Goal: Find specific page/section: Find specific page/section

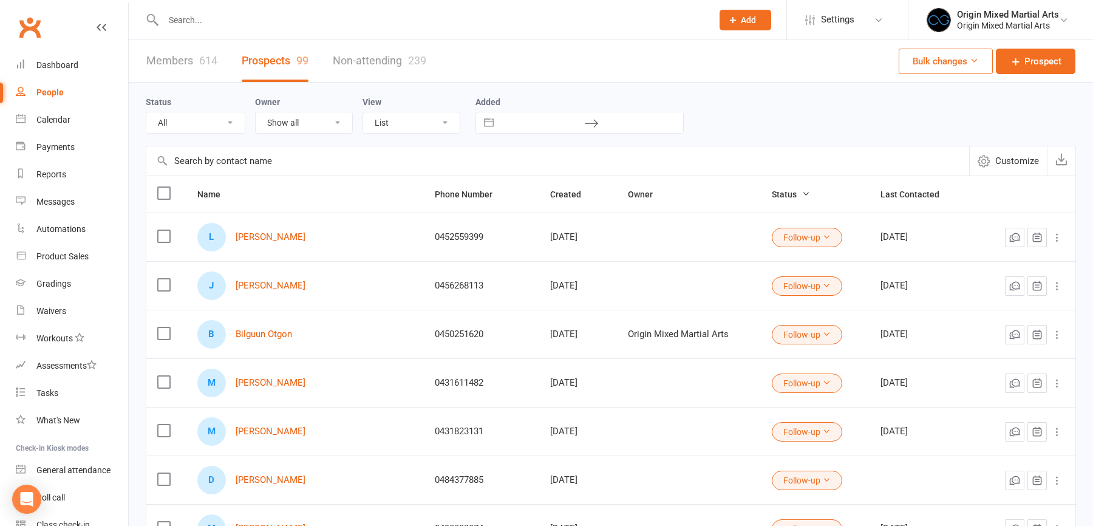
select select "100"
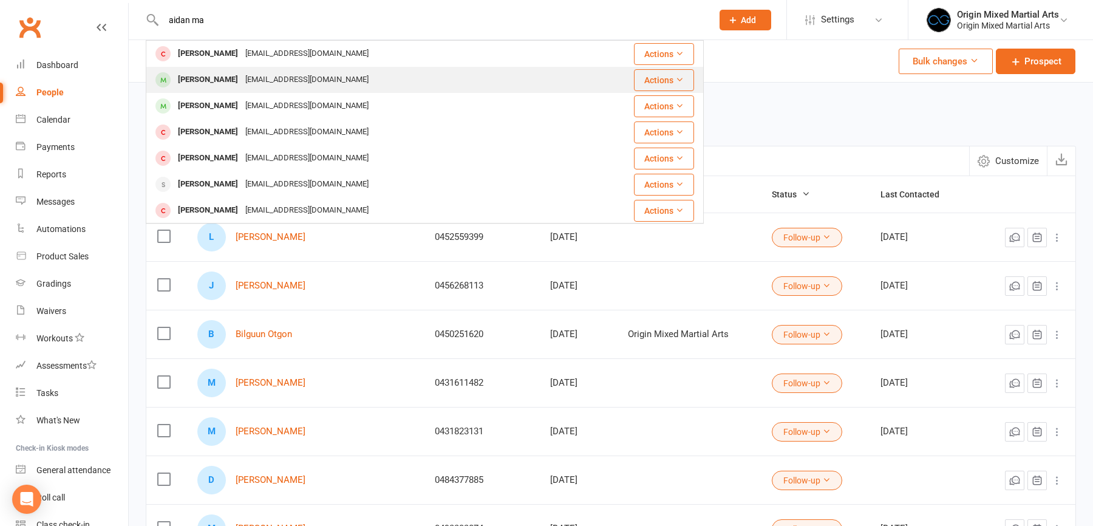
type input "aidan ma"
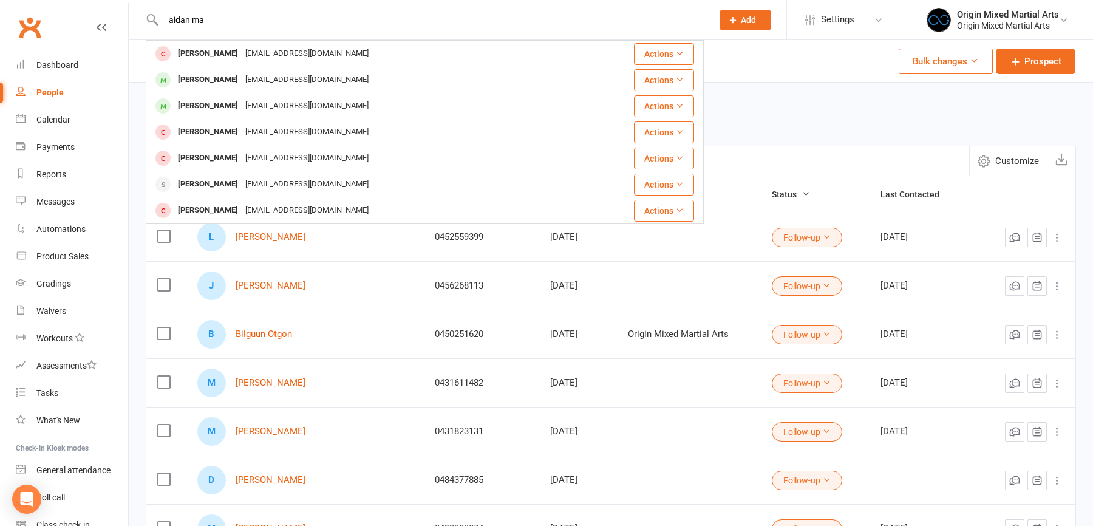
click at [214, 77] on div "[PERSON_NAME]" at bounding box center [207, 80] width 67 height 18
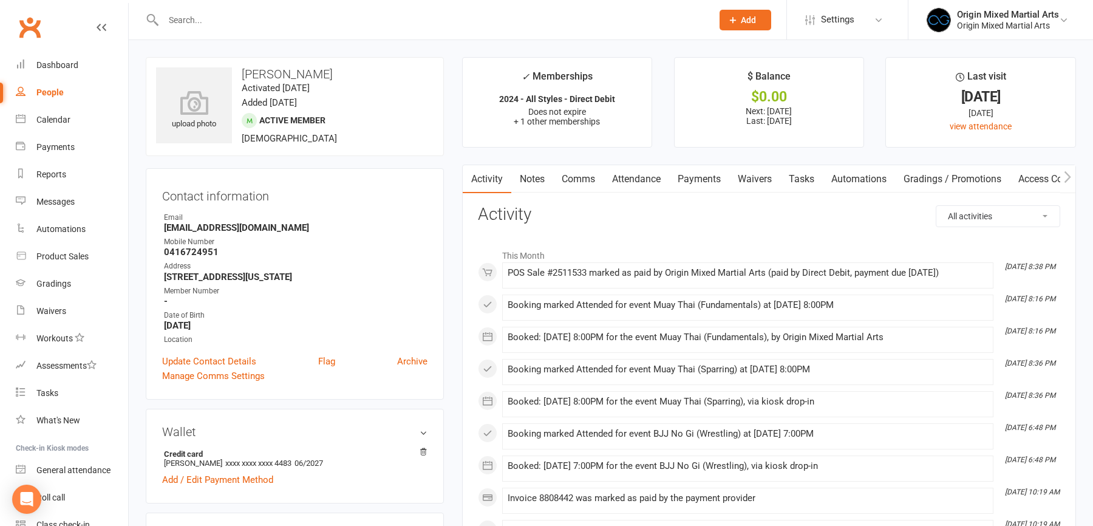
drag, startPoint x: 340, startPoint y: 76, endPoint x: 244, endPoint y: 76, distance: 95.9
click at [244, 76] on h3 "[PERSON_NAME]" at bounding box center [294, 73] width 277 height 13
copy h3 "[PERSON_NAME]"
click at [178, 12] on input "text" at bounding box center [432, 20] width 544 height 17
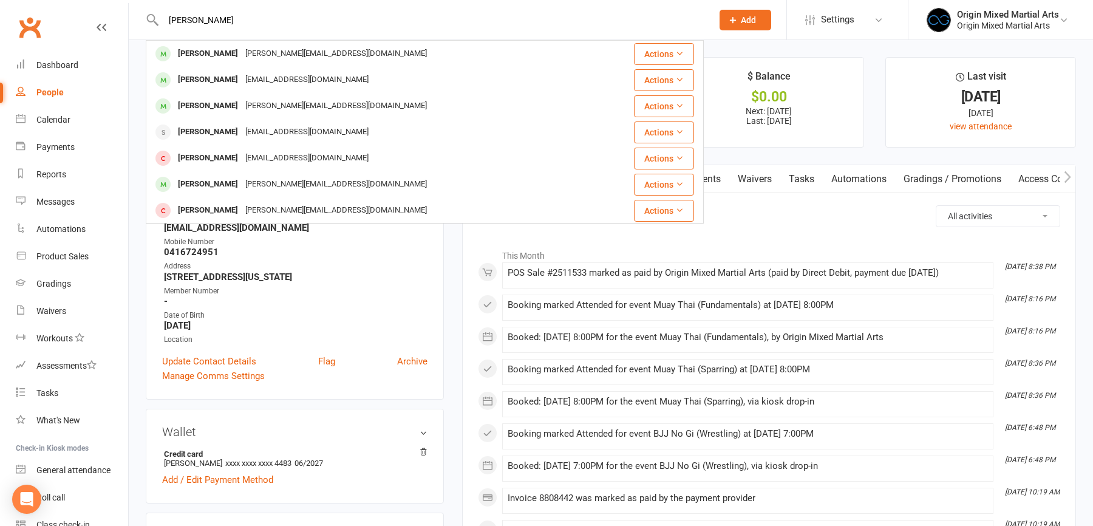
type input "[PERSON_NAME]"
click at [242, 52] on div "[PERSON_NAME][EMAIL_ADDRESS][DOMAIN_NAME]" at bounding box center [336, 54] width 189 height 18
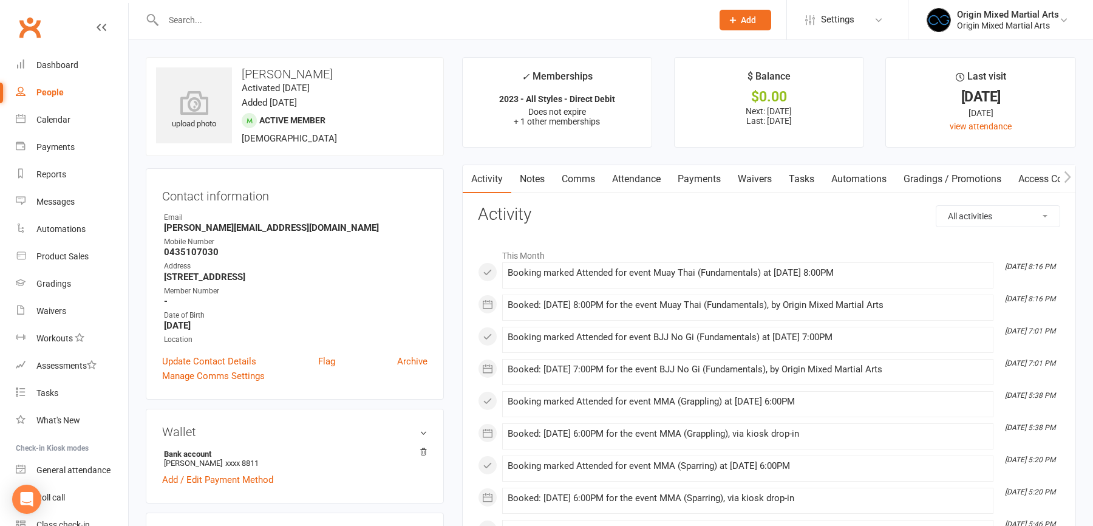
click at [180, 15] on input "text" at bounding box center [432, 20] width 544 height 17
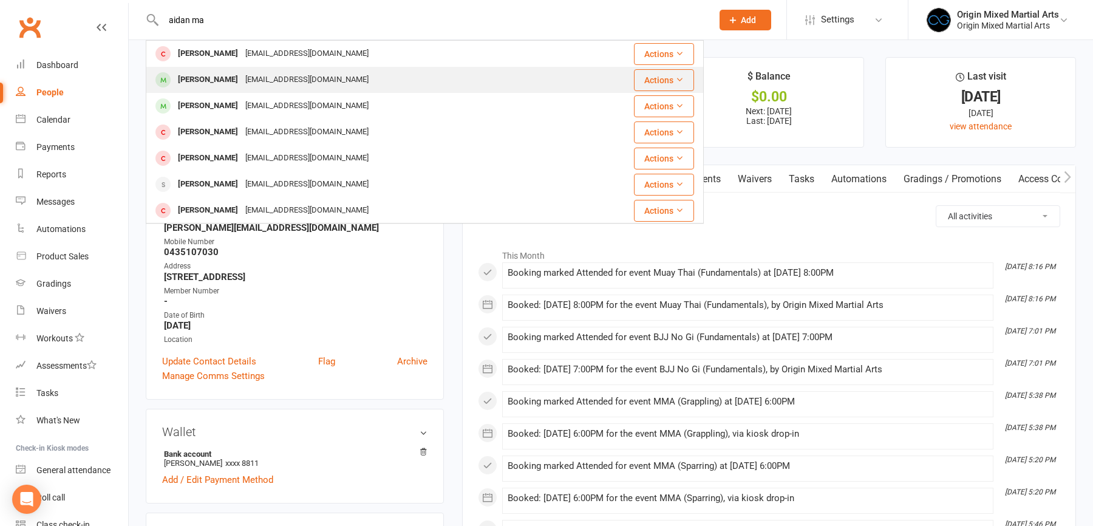
type input "aidan ma"
click at [223, 79] on div "[PERSON_NAME]" at bounding box center [207, 80] width 67 height 18
